Goal: Task Accomplishment & Management: Manage account settings

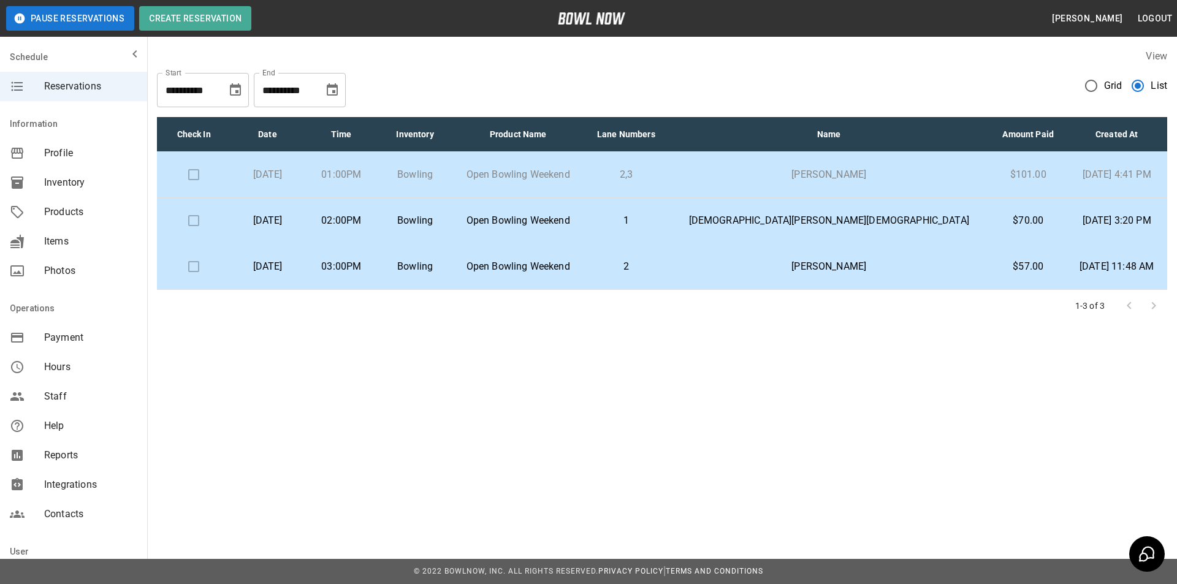
click at [211, 168] on td at bounding box center [194, 175] width 74 height 46
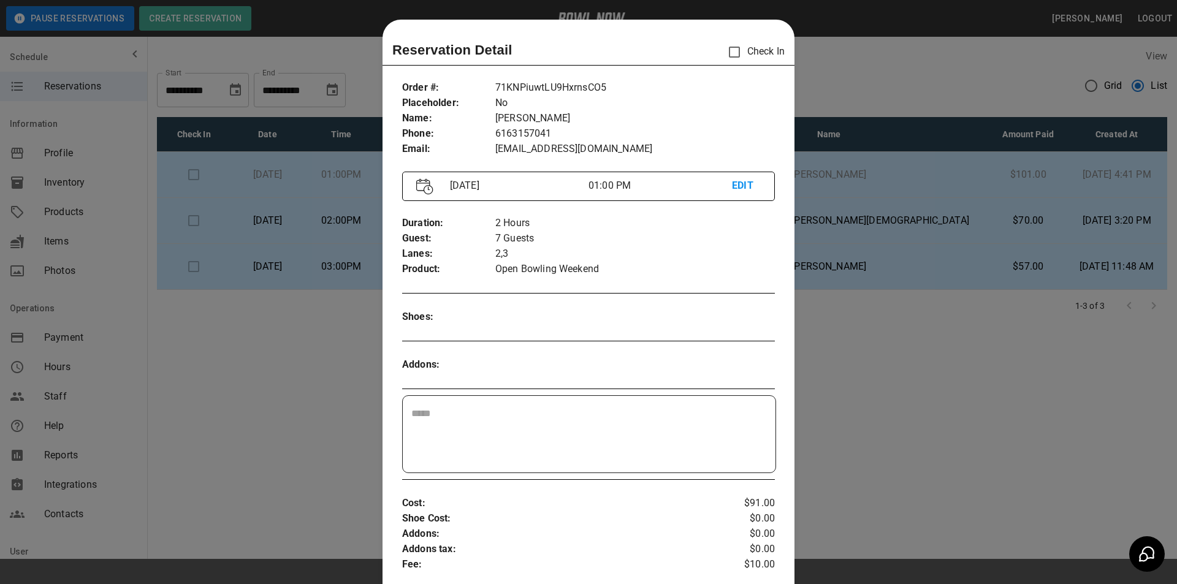
scroll to position [20, 0]
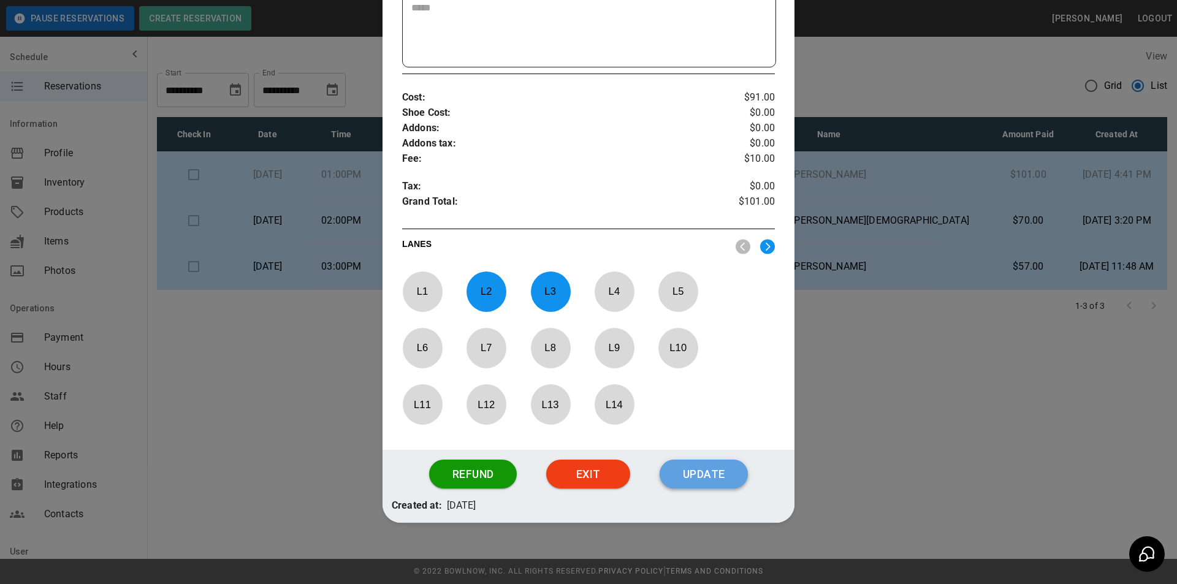
click at [711, 481] on button "Update" at bounding box center [704, 474] width 88 height 29
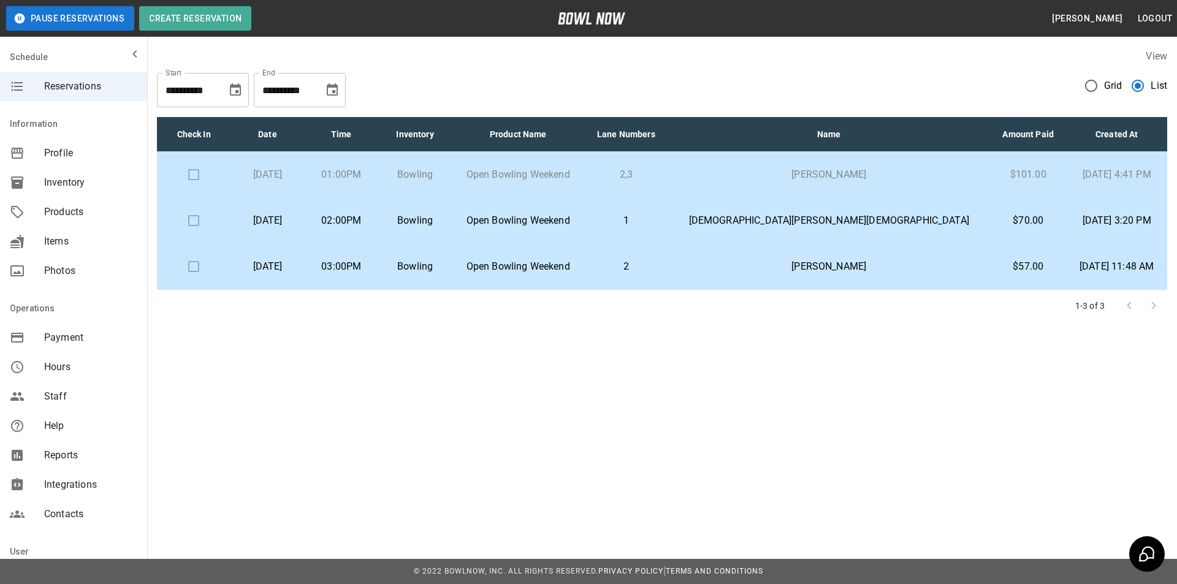
click at [658, 214] on p "1" at bounding box center [626, 220] width 64 height 15
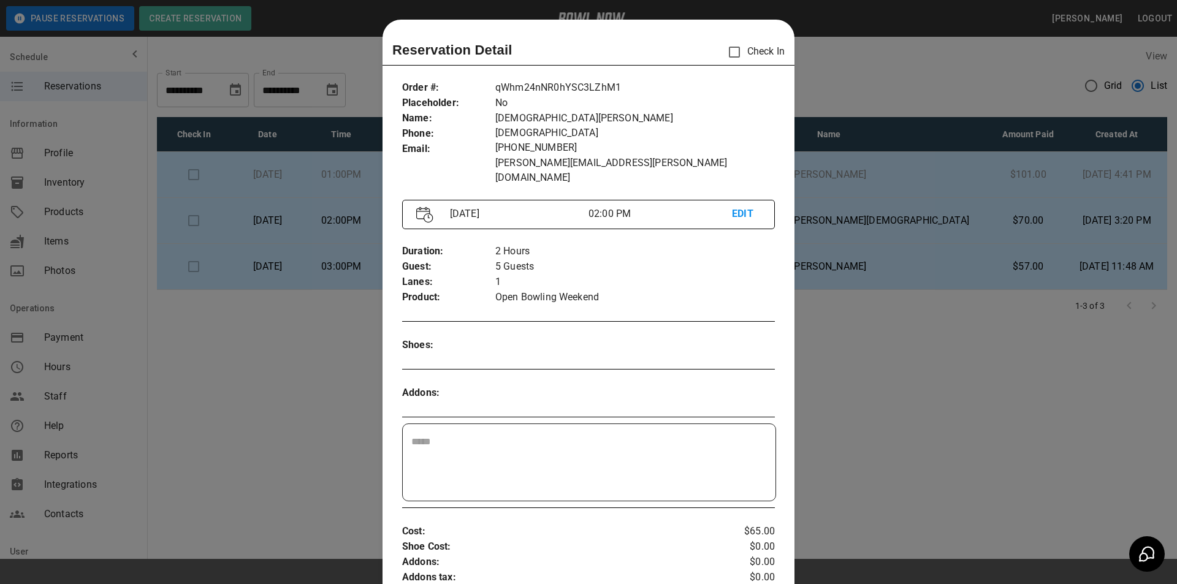
scroll to position [20, 0]
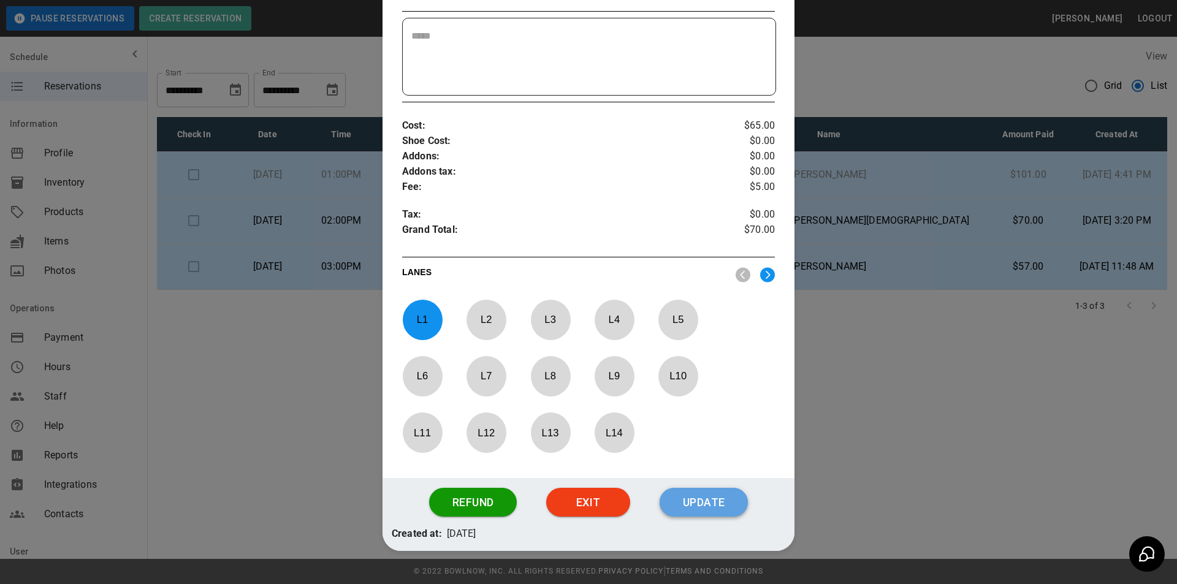
click at [732, 488] on button "Update" at bounding box center [704, 502] width 88 height 29
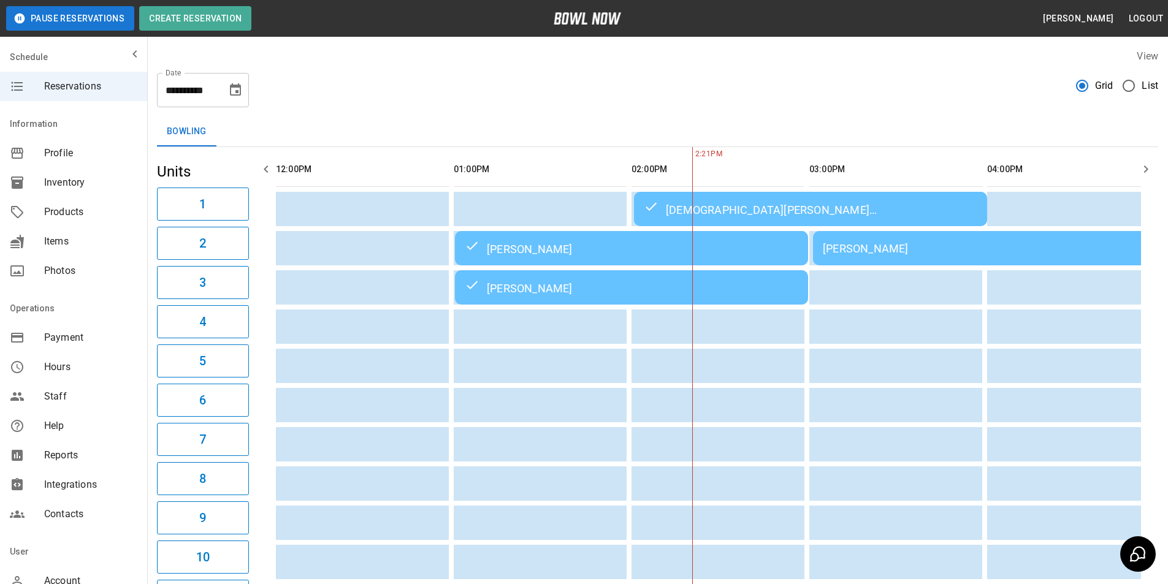
scroll to position [0, 356]
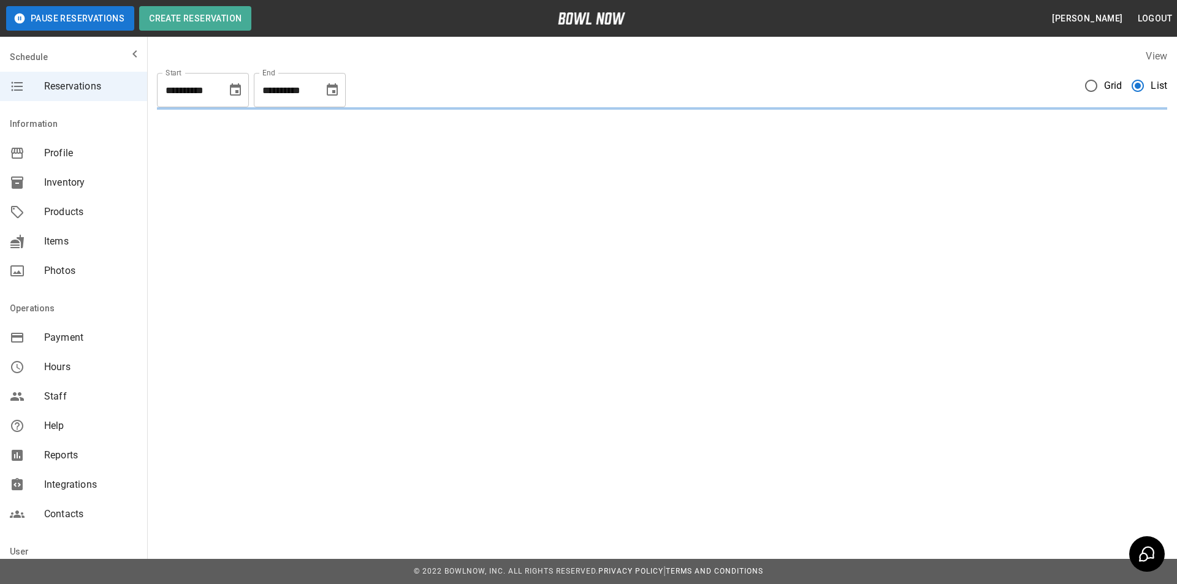
click at [332, 91] on icon "Choose date, selected date is Nov 12, 2025" at bounding box center [332, 89] width 11 height 12
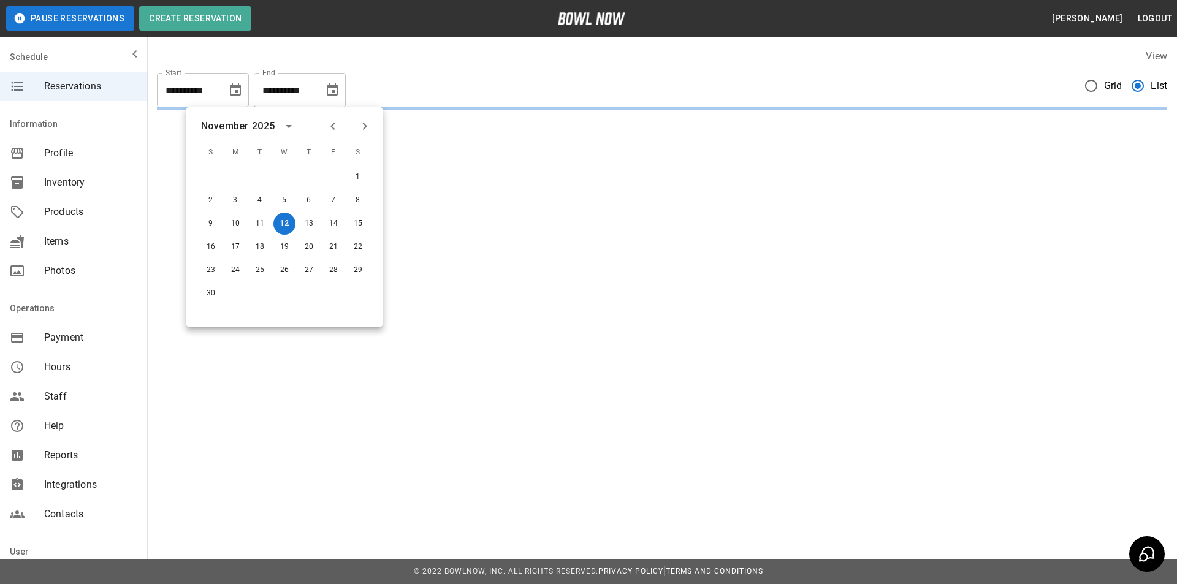
click at [339, 125] on icon "Previous month" at bounding box center [333, 126] width 15 height 15
click at [209, 228] on button "12" at bounding box center [211, 224] width 22 height 22
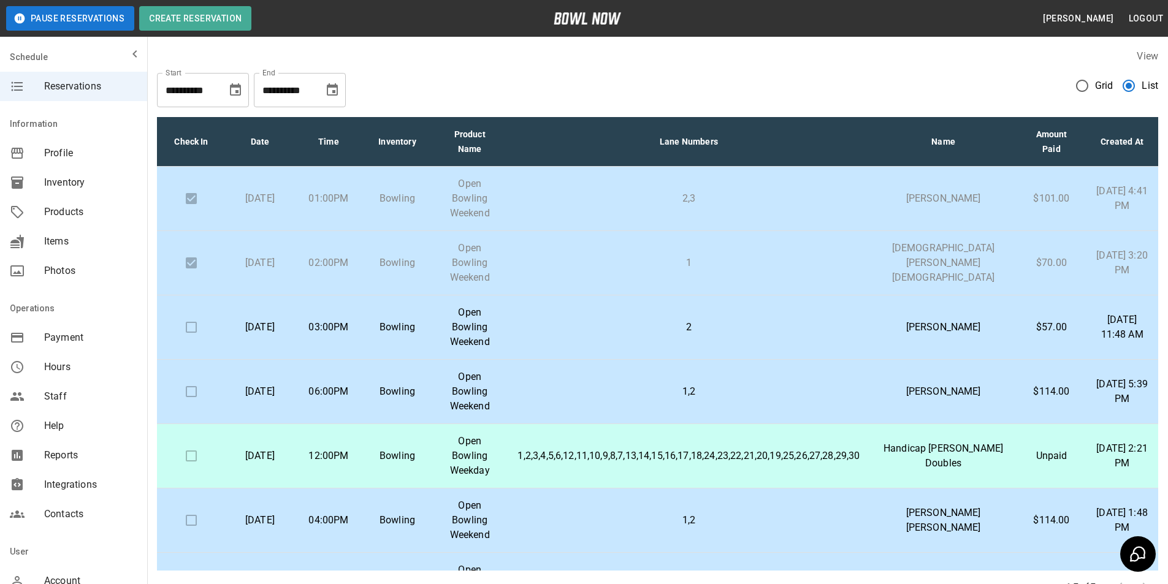
click at [330, 88] on icon "Choose date, selected date is Oct 12, 2025" at bounding box center [332, 89] width 11 height 12
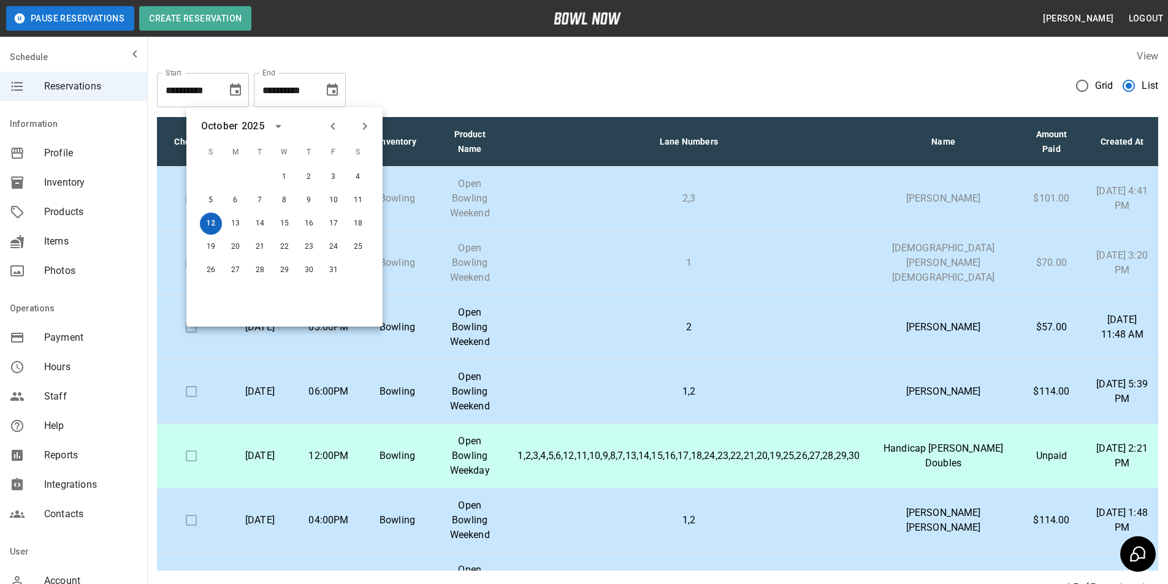
click at [210, 228] on button "12" at bounding box center [211, 224] width 22 height 22
click at [226, 223] on button "13" at bounding box center [235, 224] width 22 height 22
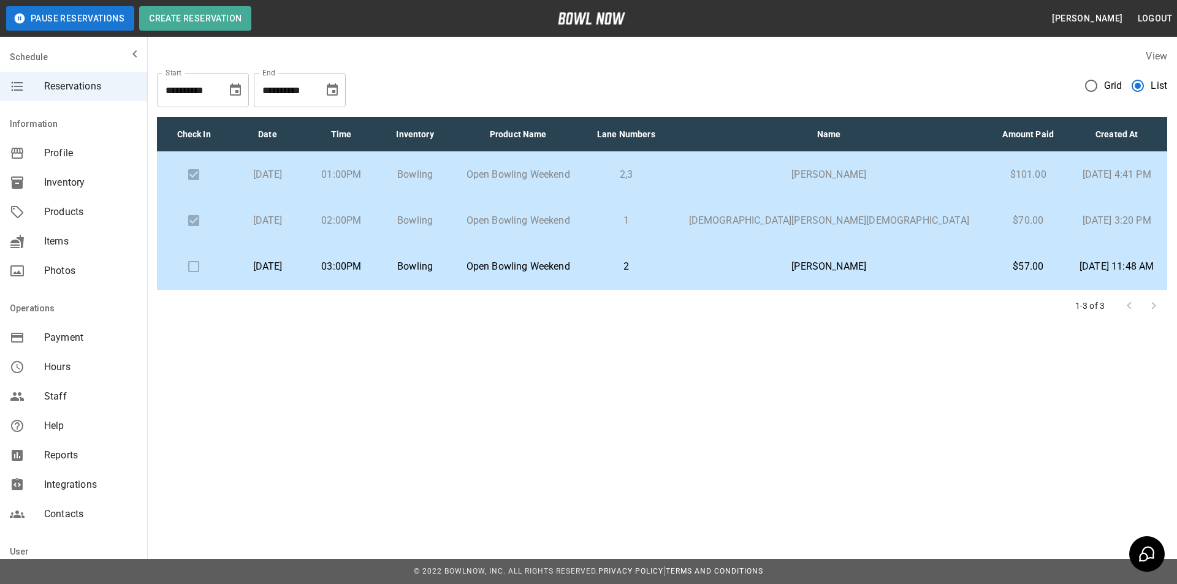
click at [336, 89] on icon "Choose date, selected date is Oct 13, 2025" at bounding box center [332, 90] width 15 height 15
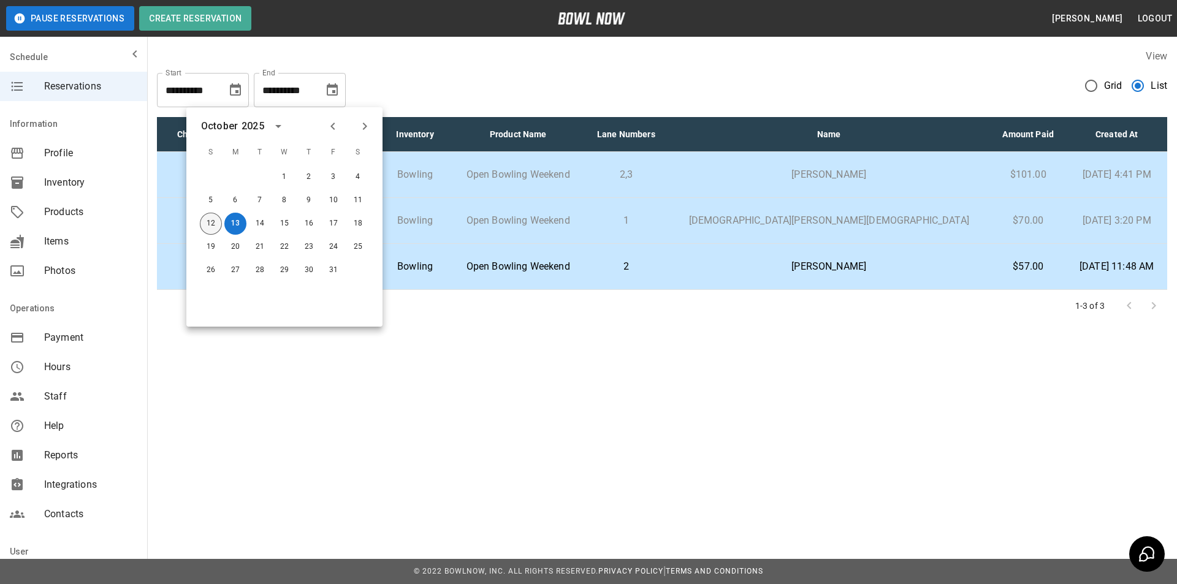
click at [212, 221] on button "12" at bounding box center [211, 224] width 22 height 22
type input "**********"
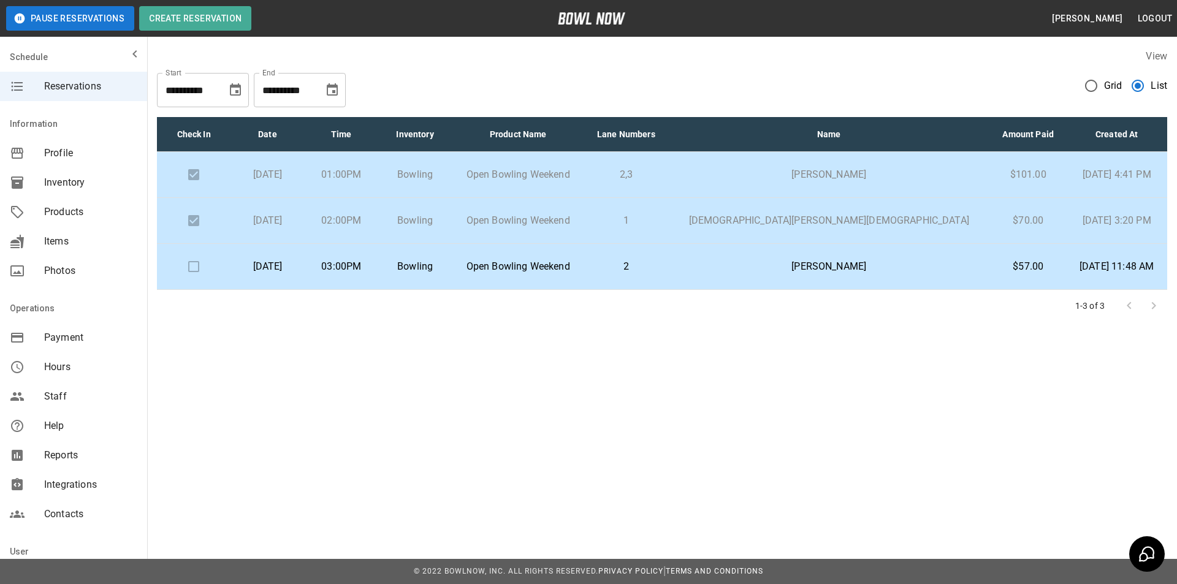
click at [811, 278] on td "[PERSON_NAME]" at bounding box center [829, 267] width 323 height 46
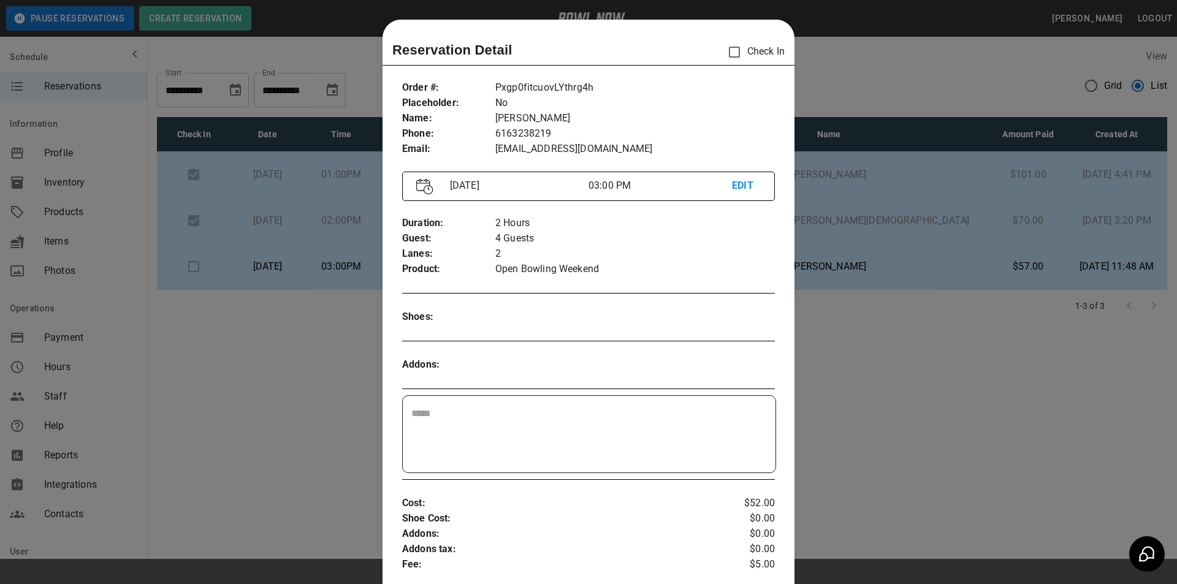
scroll to position [20, 0]
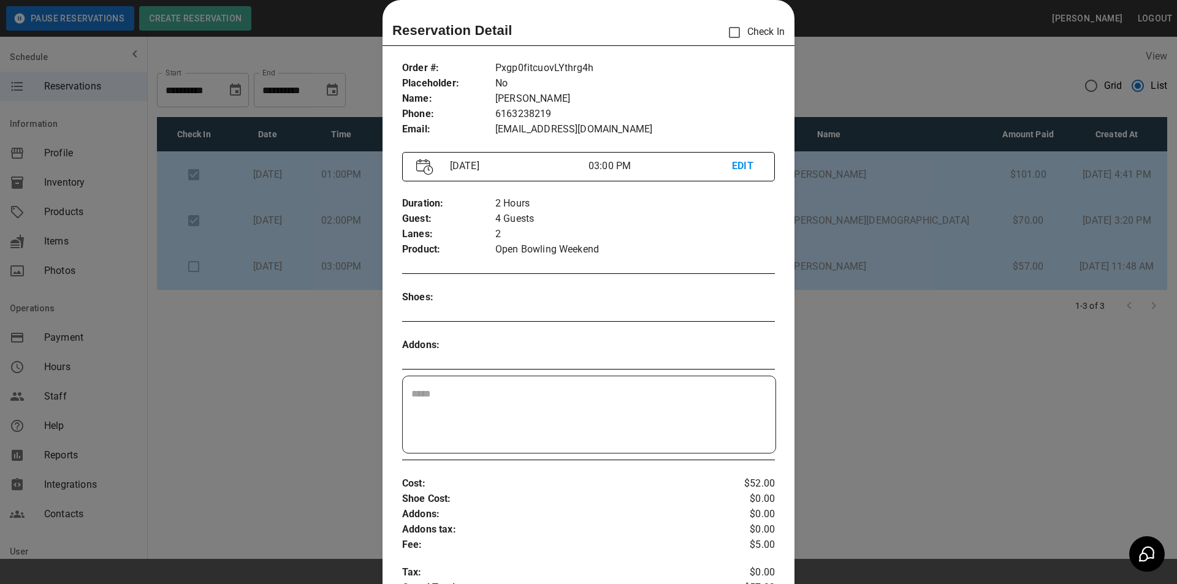
drag, startPoint x: 858, startPoint y: 308, endPoint x: 909, endPoint y: 382, distance: 90.3
click at [909, 378] on div at bounding box center [588, 292] width 1177 height 584
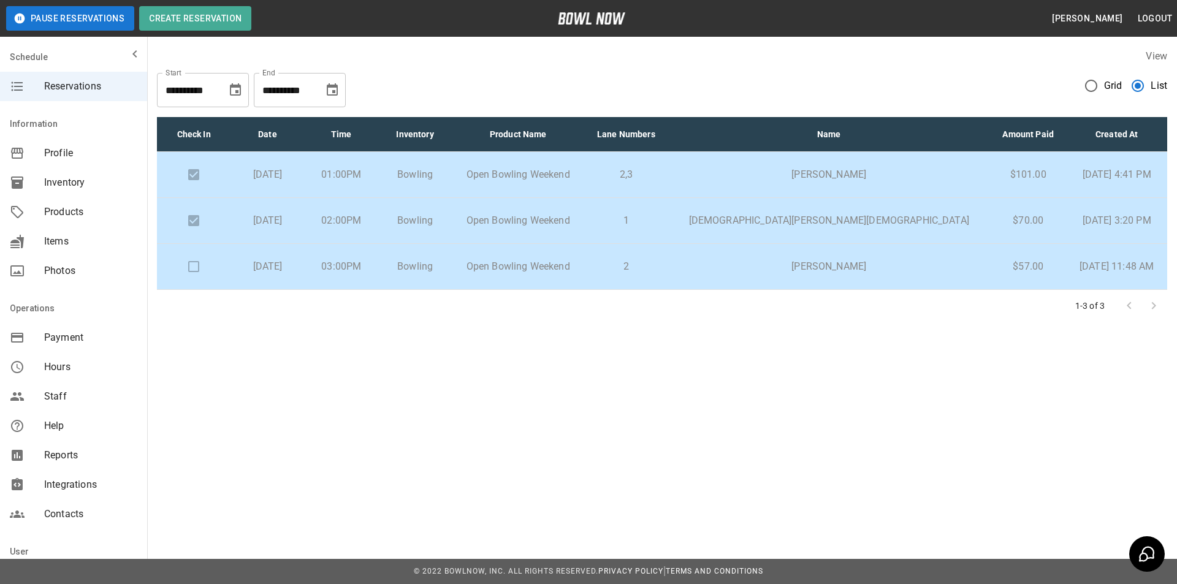
click at [204, 286] on td at bounding box center [194, 267] width 74 height 46
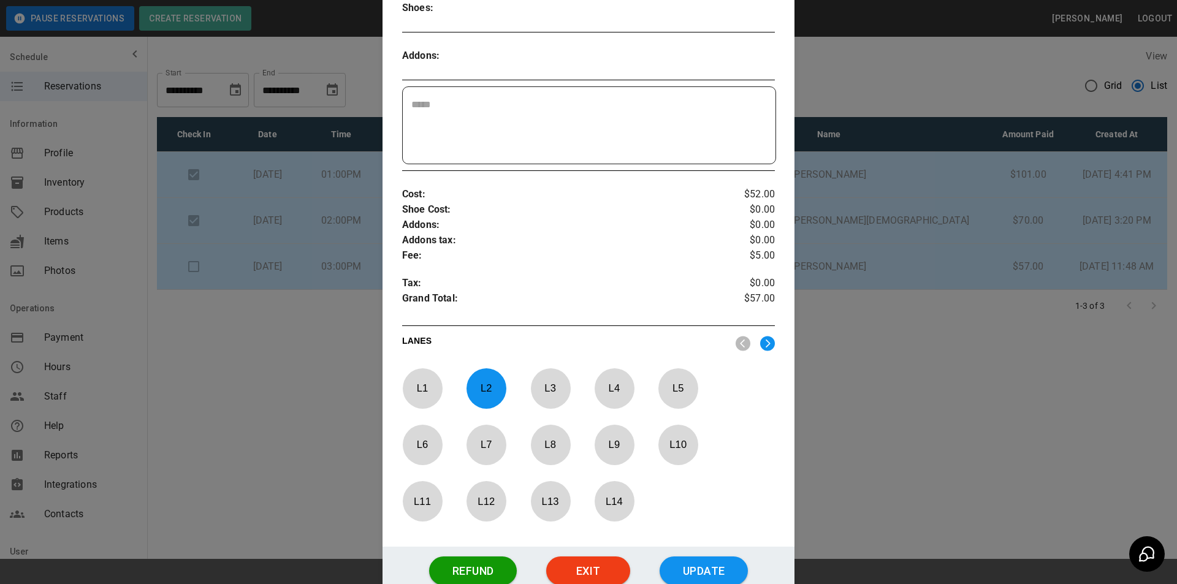
scroll to position [326, 0]
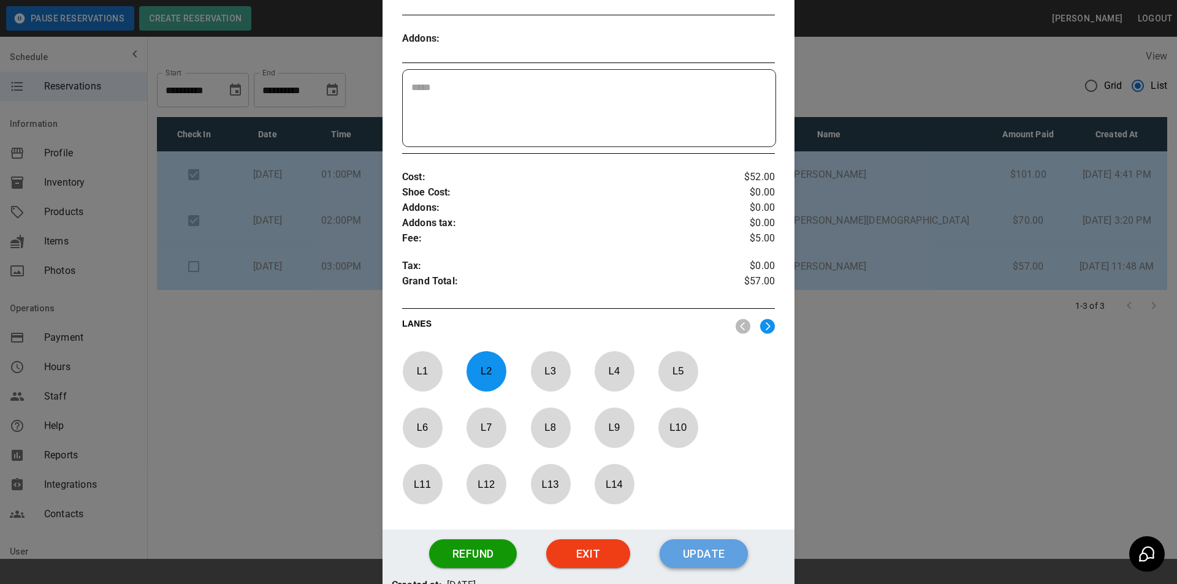
click at [716, 551] on button "Update" at bounding box center [704, 554] width 88 height 29
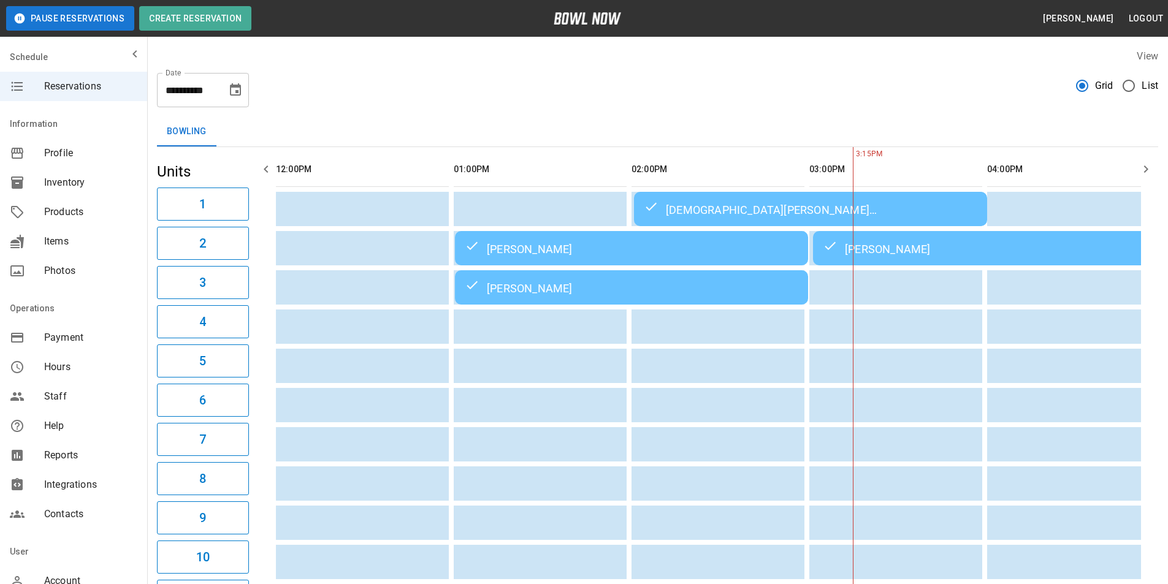
scroll to position [0, 534]
